Goal: Task Accomplishment & Management: Manage account settings

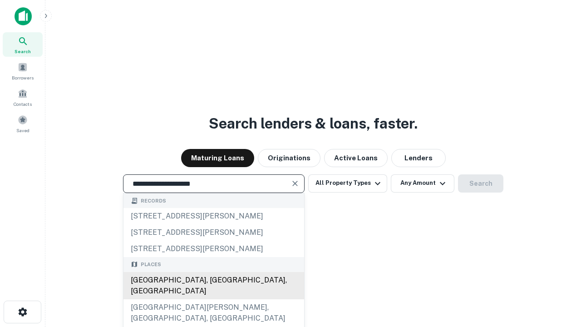
click at [213, 299] on div "[GEOGRAPHIC_DATA], [GEOGRAPHIC_DATA], [GEOGRAPHIC_DATA]" at bounding box center [213, 285] width 181 height 27
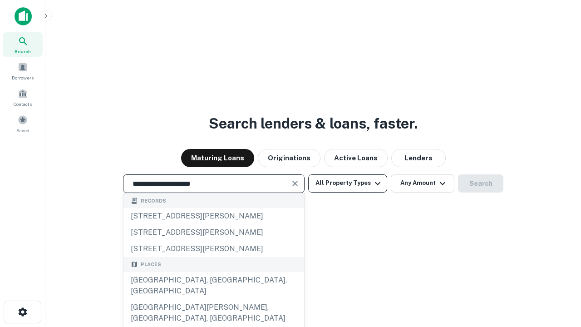
type input "**********"
click at [348, 183] on button "All Property Types" at bounding box center [347, 183] width 79 height 18
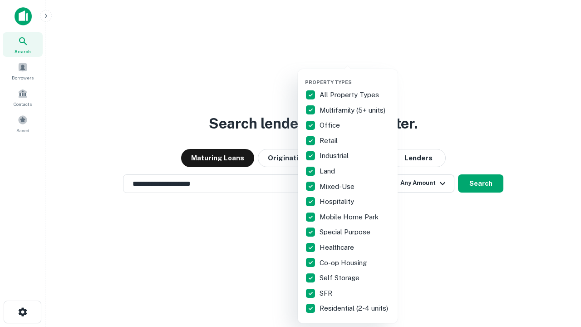
click at [355, 76] on button "button" at bounding box center [355, 76] width 100 height 0
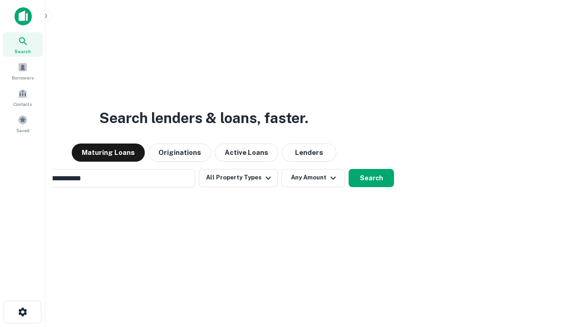
scroll to position [14, 0]
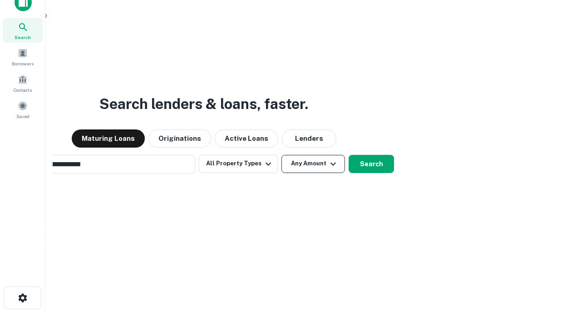
click at [281, 155] on button "Any Amount" at bounding box center [313, 164] width 64 height 18
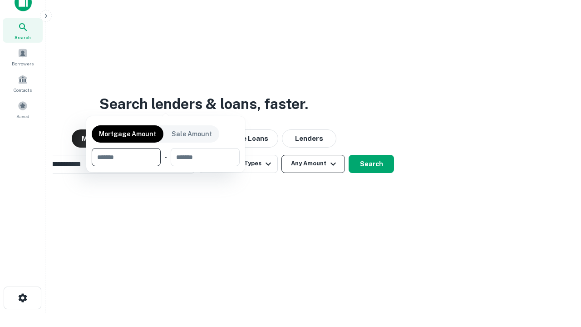
scroll to position [15, 0]
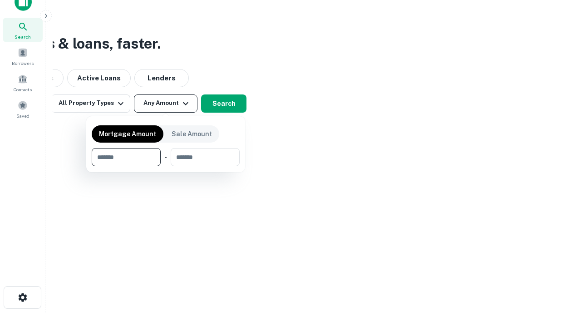
type input "*******"
click at [166, 166] on button "button" at bounding box center [166, 166] width 148 height 0
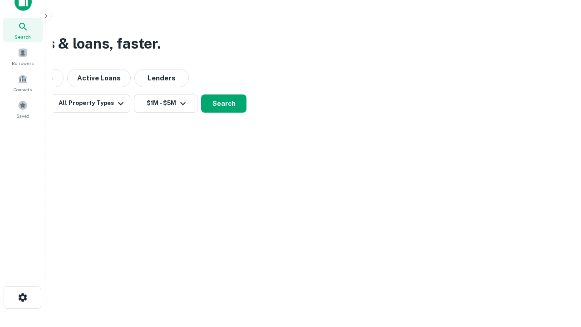
scroll to position [5, 167]
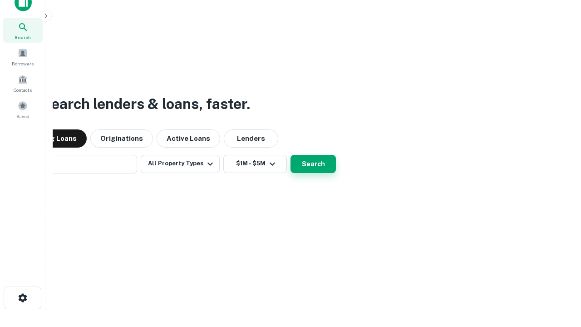
click at [290, 155] on button "Search" at bounding box center [312, 164] width 45 height 18
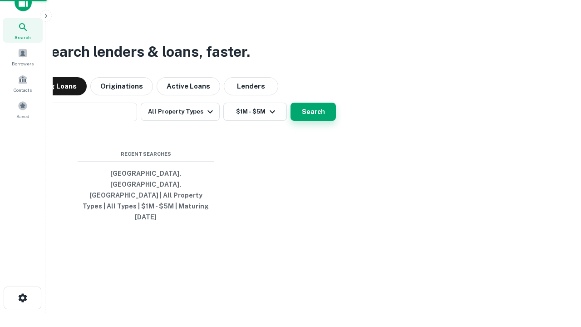
scroll to position [24, 257]
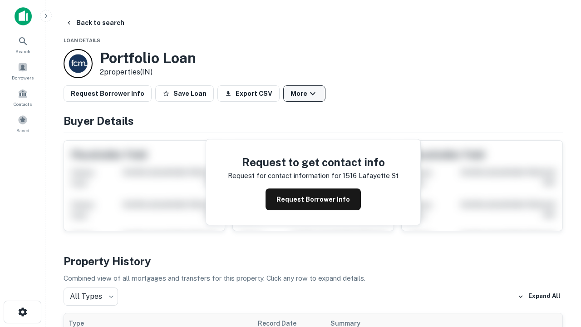
click at [304, 94] on button "More" at bounding box center [304, 93] width 42 height 16
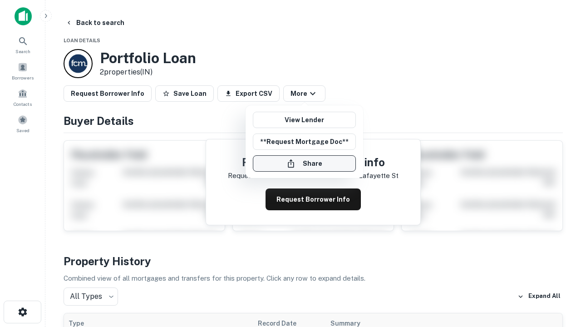
click at [304, 163] on button "Share" at bounding box center [304, 163] width 103 height 16
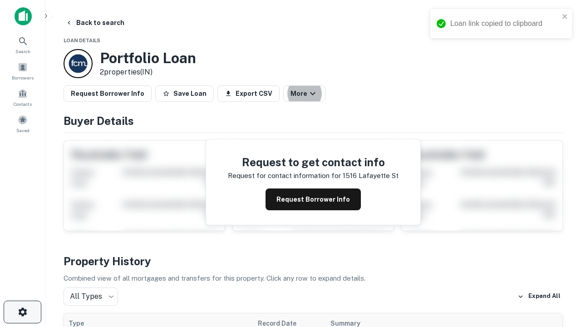
click at [22, 312] on icon "button" at bounding box center [22, 311] width 11 height 11
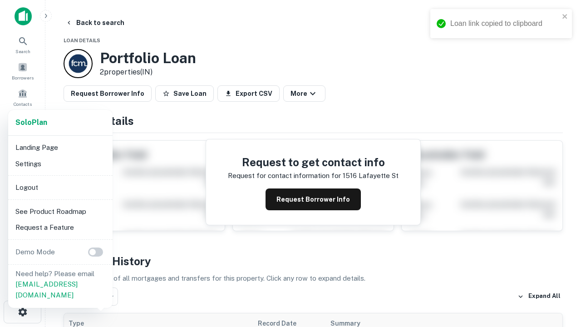
click at [60, 187] on li "Logout" at bounding box center [60, 187] width 97 height 16
